Goal: Find specific page/section: Find specific page/section

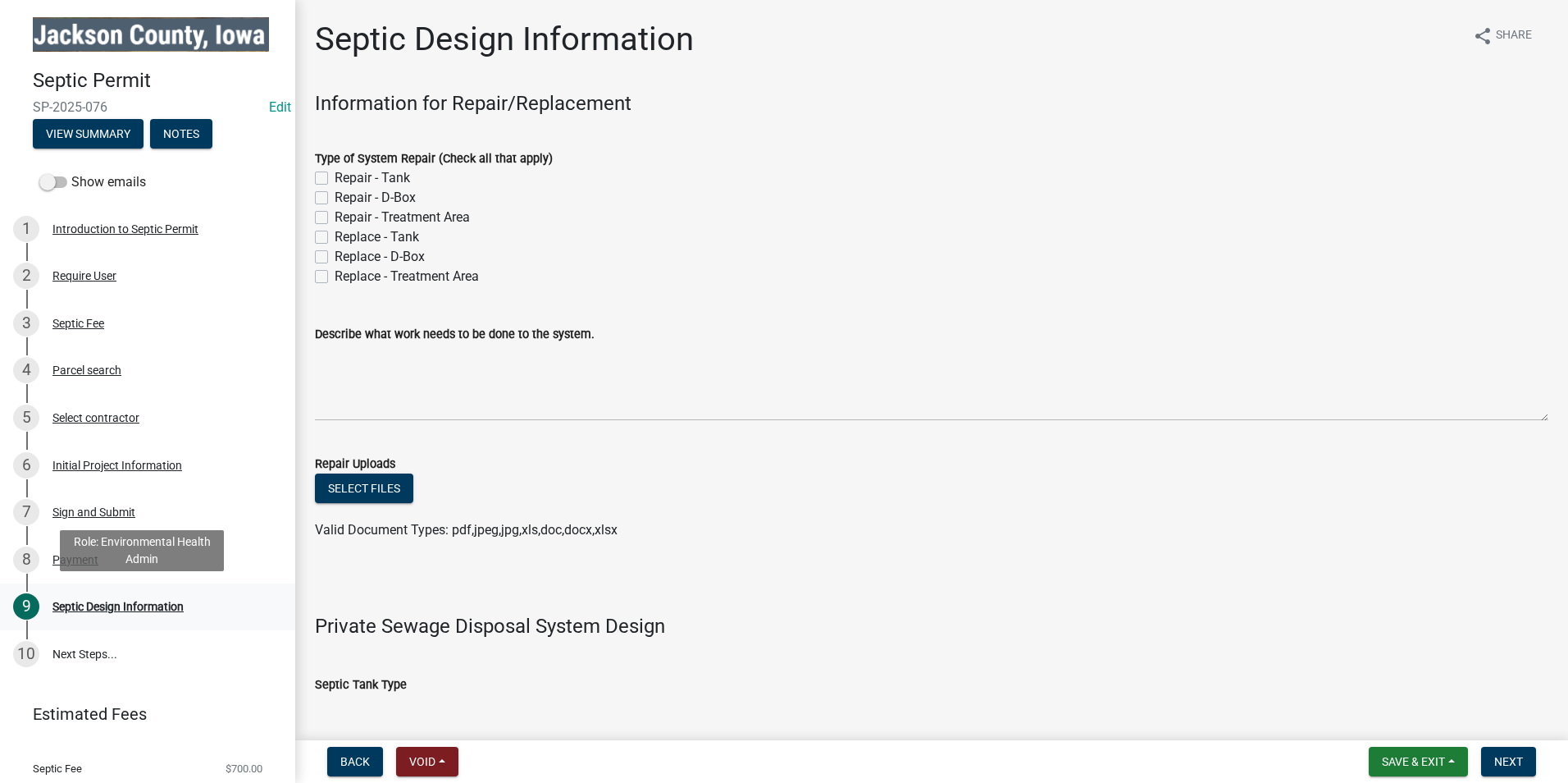
click at [122, 602] on div "Septic Design Information" at bounding box center [118, 606] width 132 height 12
click at [86, 366] on div "Parcel search" at bounding box center [86, 369] width 68 height 12
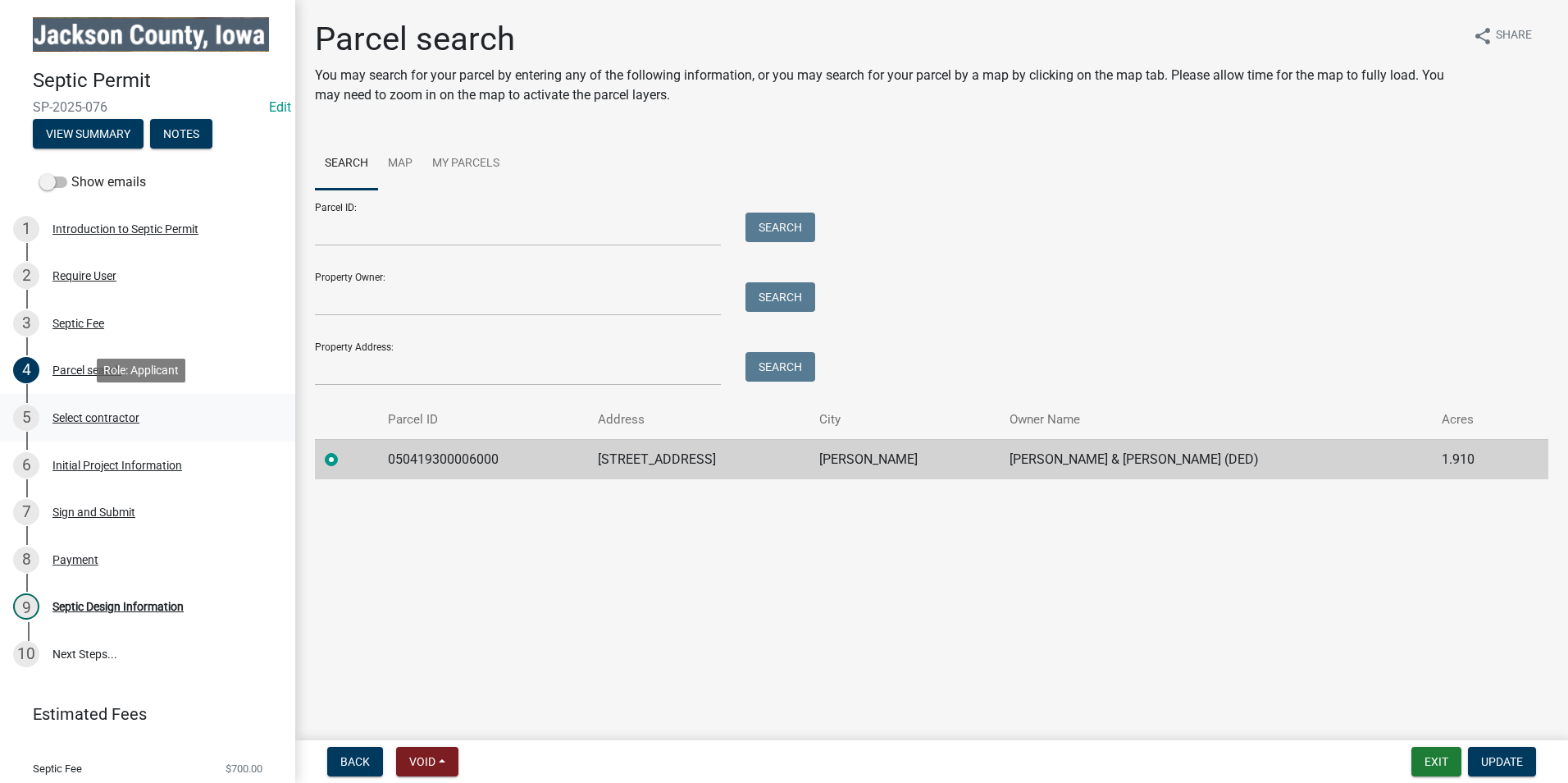
click at [127, 416] on div "Select contractor" at bounding box center [96, 417] width 87 height 12
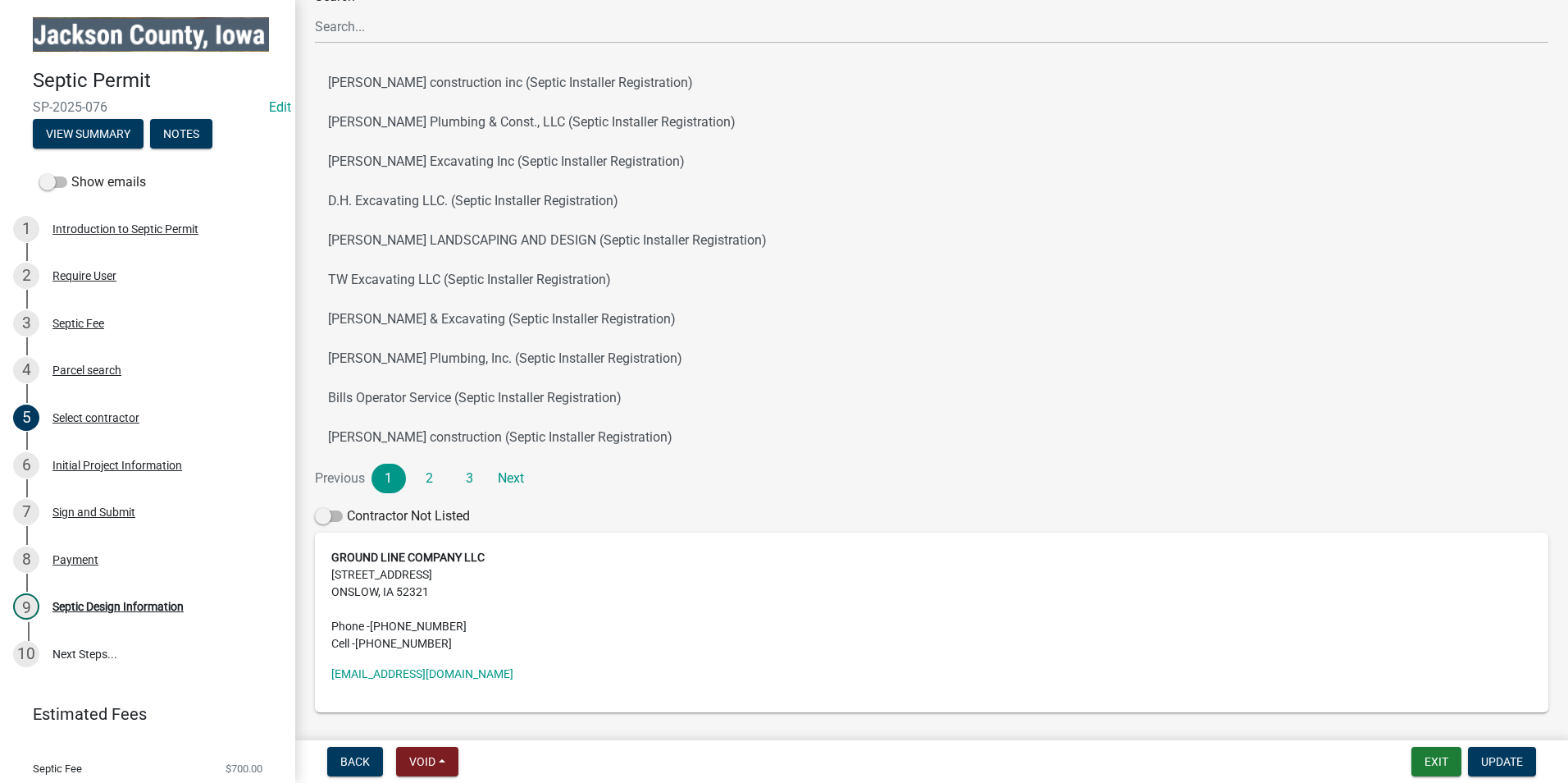
scroll to position [164, 0]
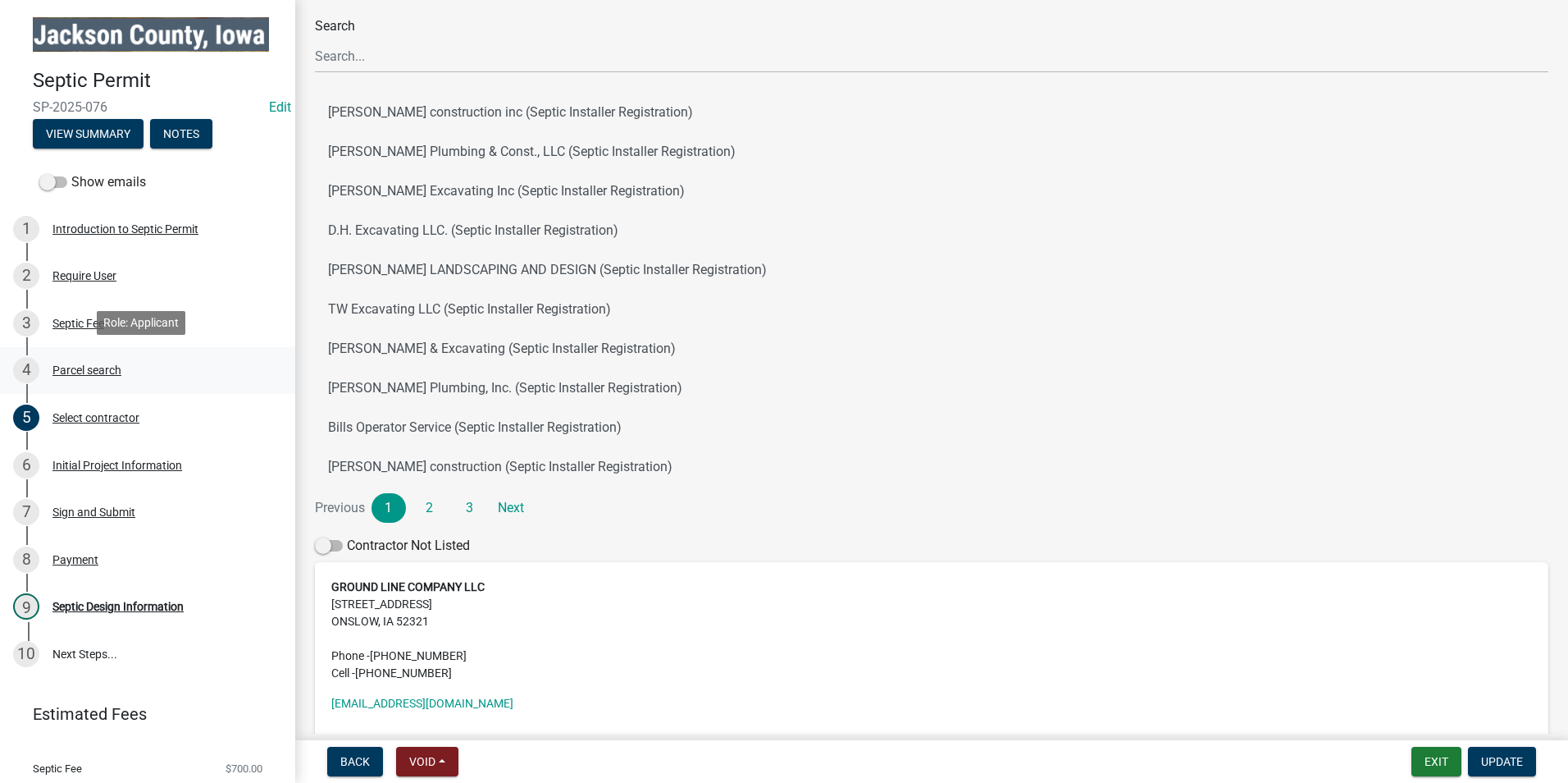
click at [80, 364] on div "Parcel search" at bounding box center [86, 369] width 68 height 12
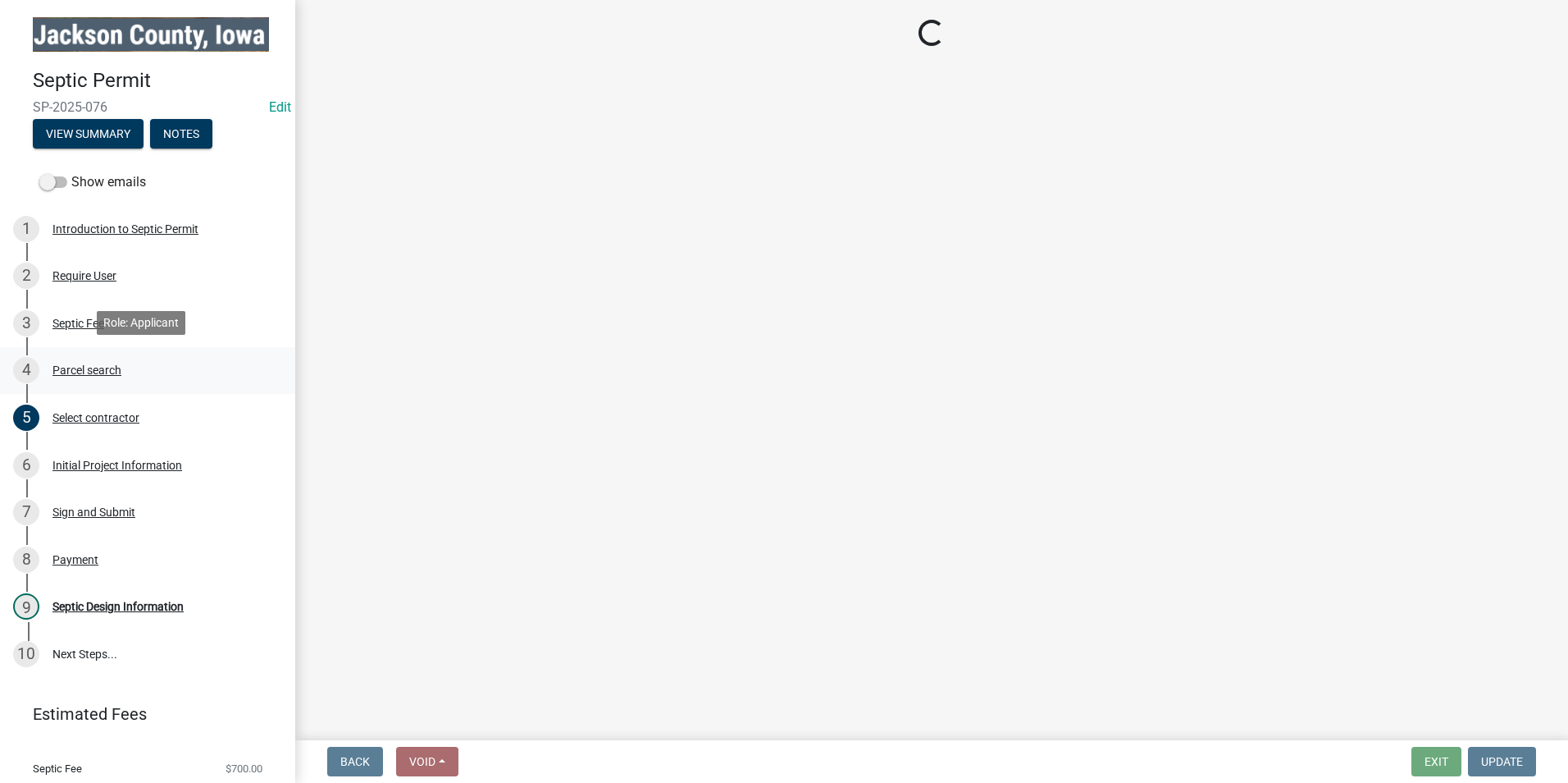
scroll to position [0, 0]
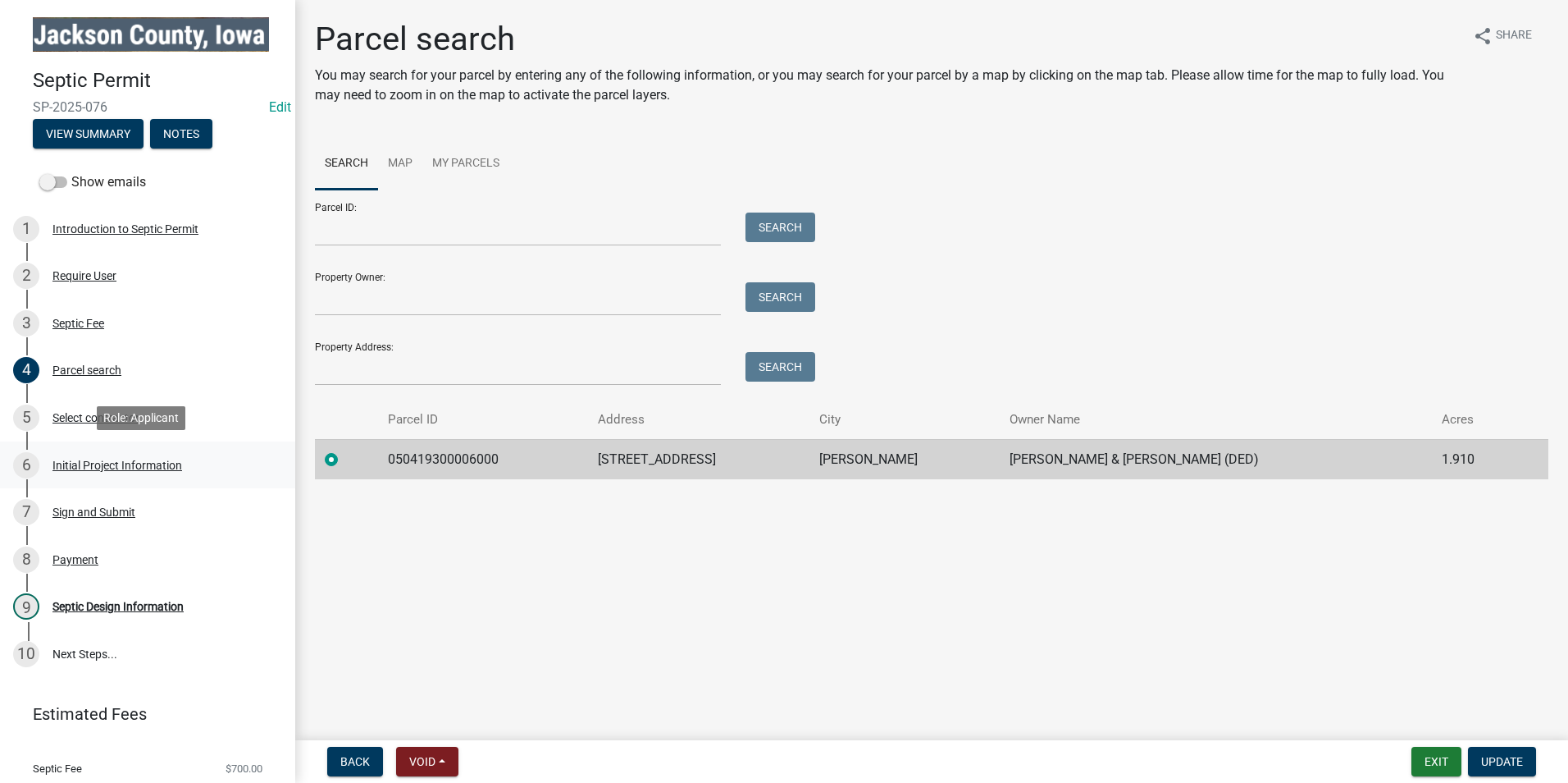
click at [129, 461] on div "Initial Project Information" at bounding box center [117, 464] width 130 height 12
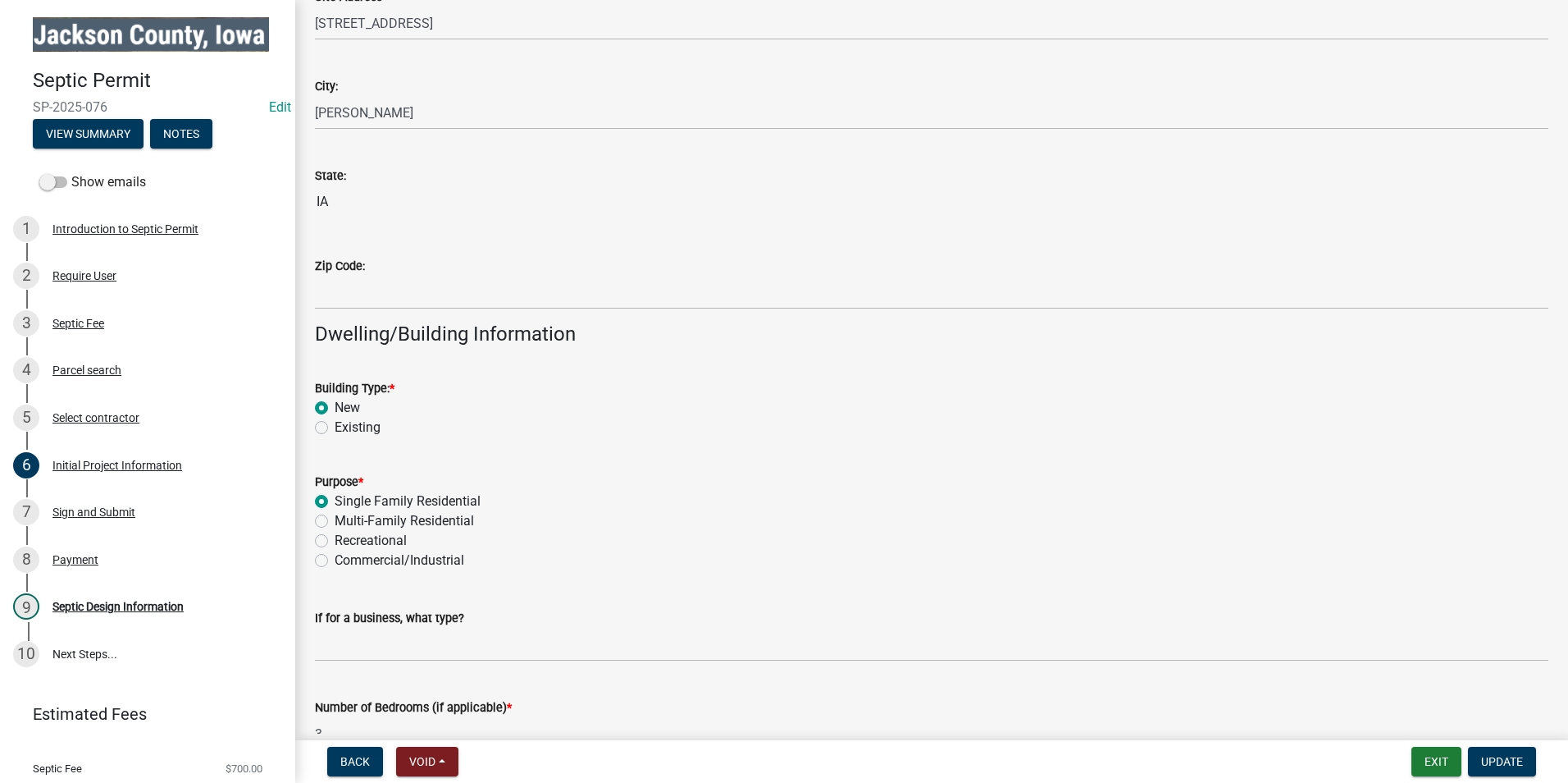
scroll to position [1067, 0]
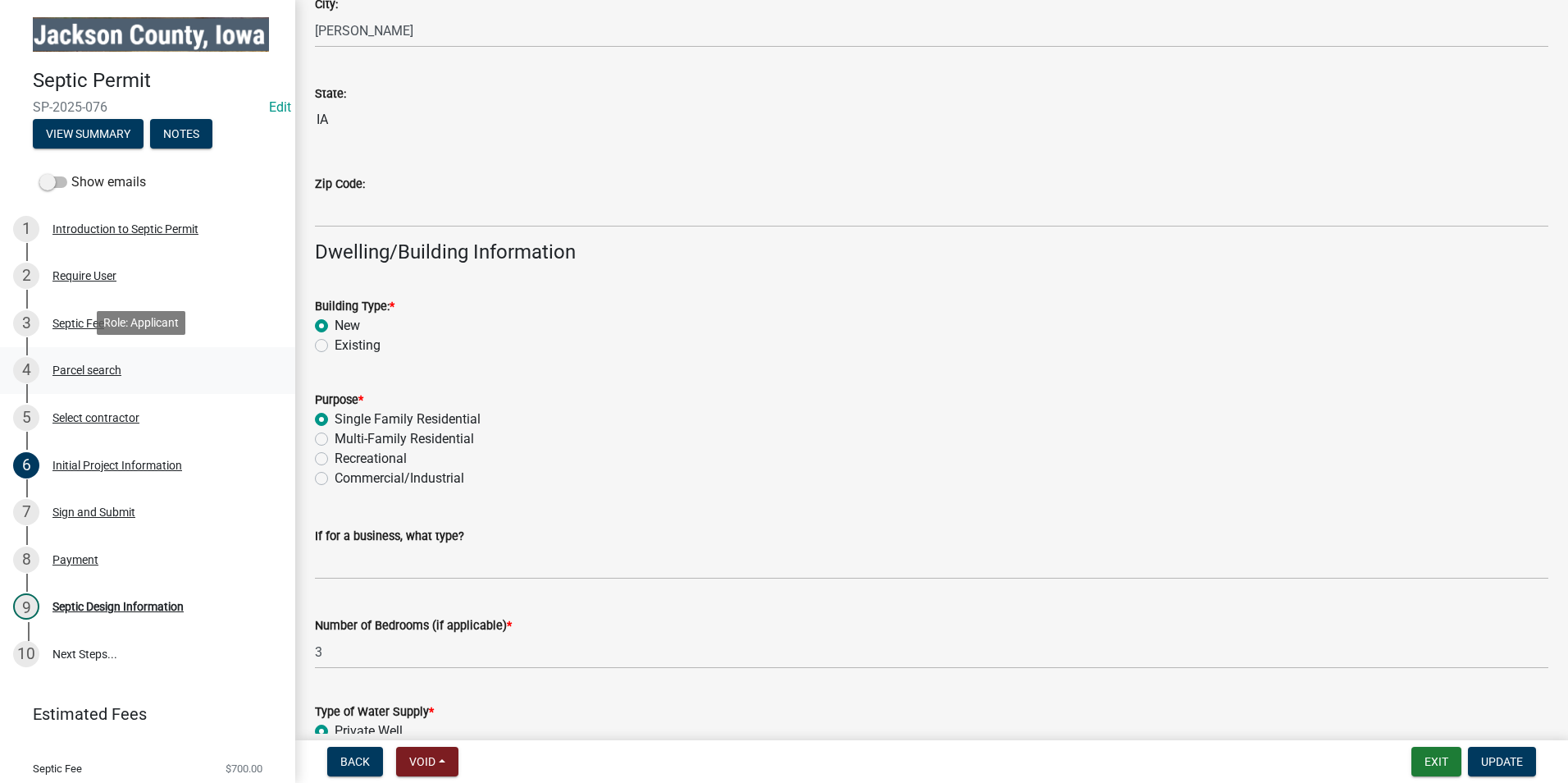
click at [91, 371] on div "Parcel search" at bounding box center [86, 369] width 68 height 12
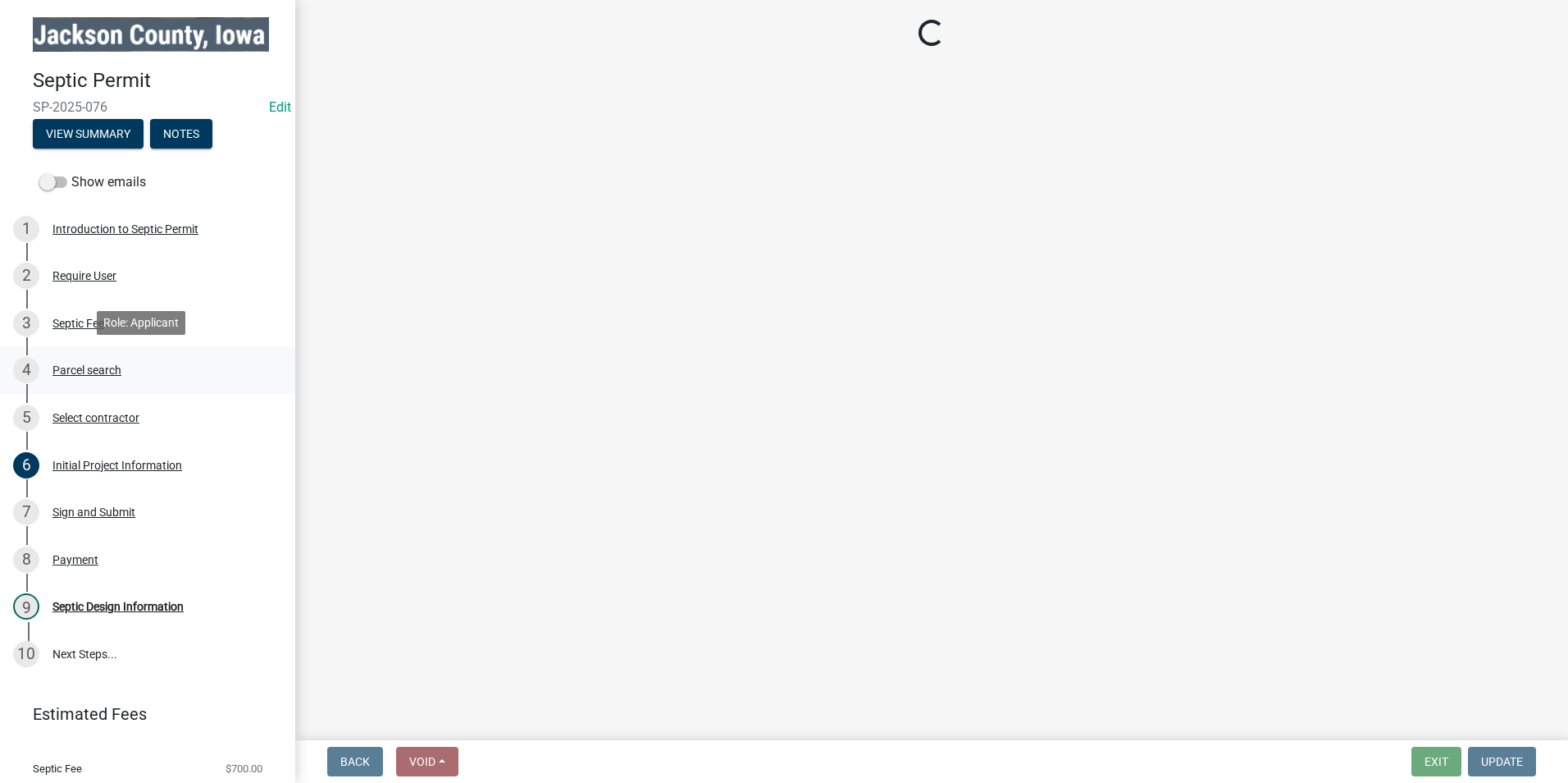
scroll to position [0, 0]
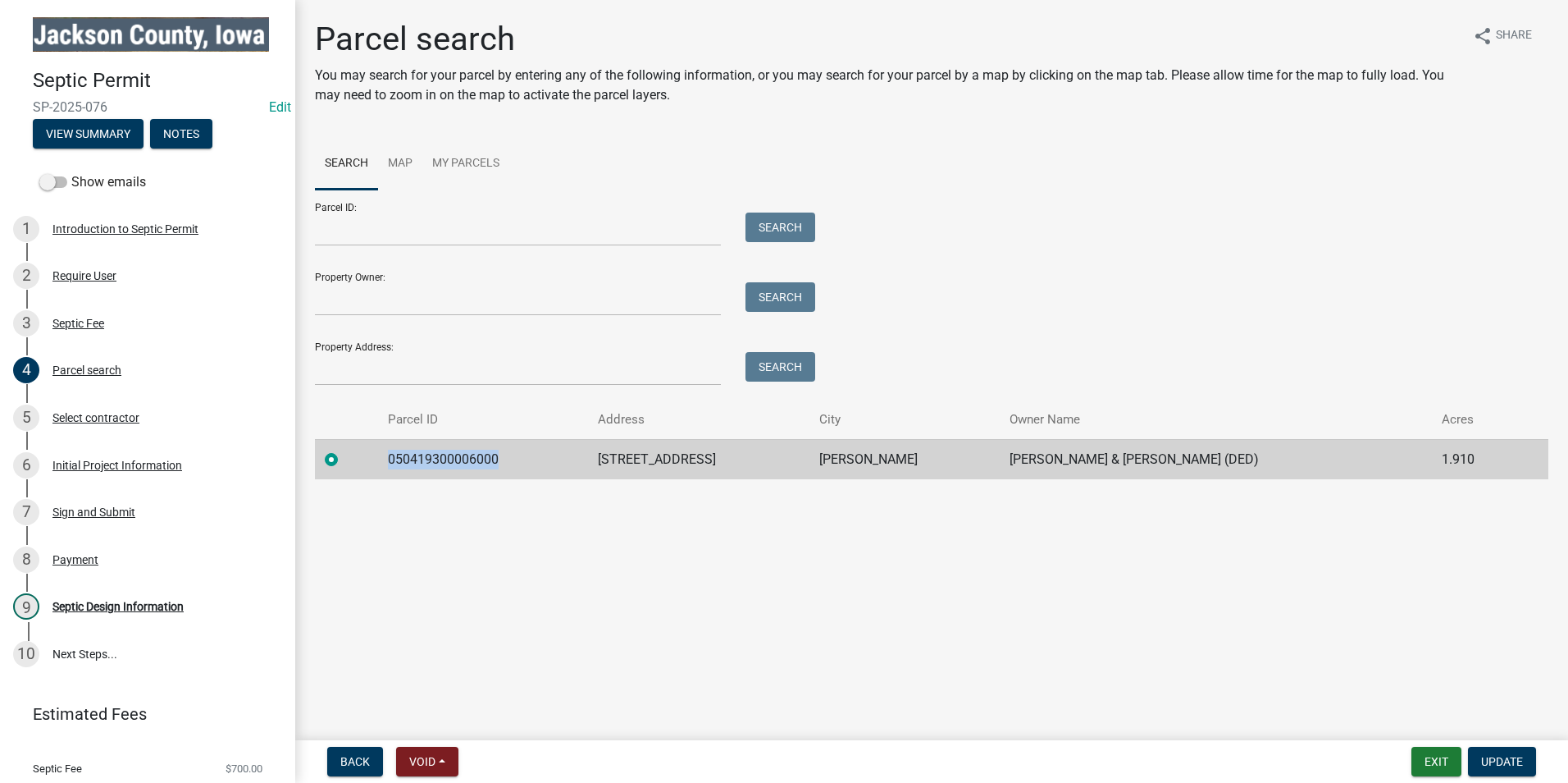
drag, startPoint x: 516, startPoint y: 462, endPoint x: 388, endPoint y: 453, distance: 128.3
click at [388, 453] on td "050419300006000" at bounding box center [483, 458] width 210 height 40
drag, startPoint x: 388, startPoint y: 453, endPoint x: 453, endPoint y: 461, distance: 65.5
copy td "050419300006000"
